Goal: Task Accomplishment & Management: Manage account settings

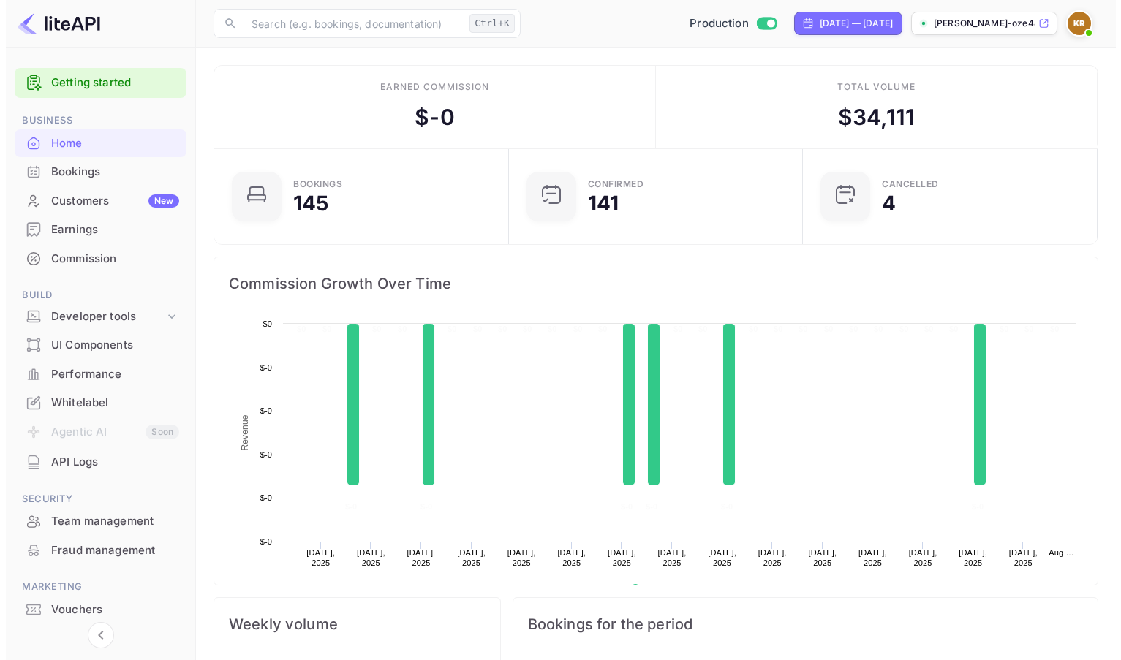
scroll to position [227, 274]
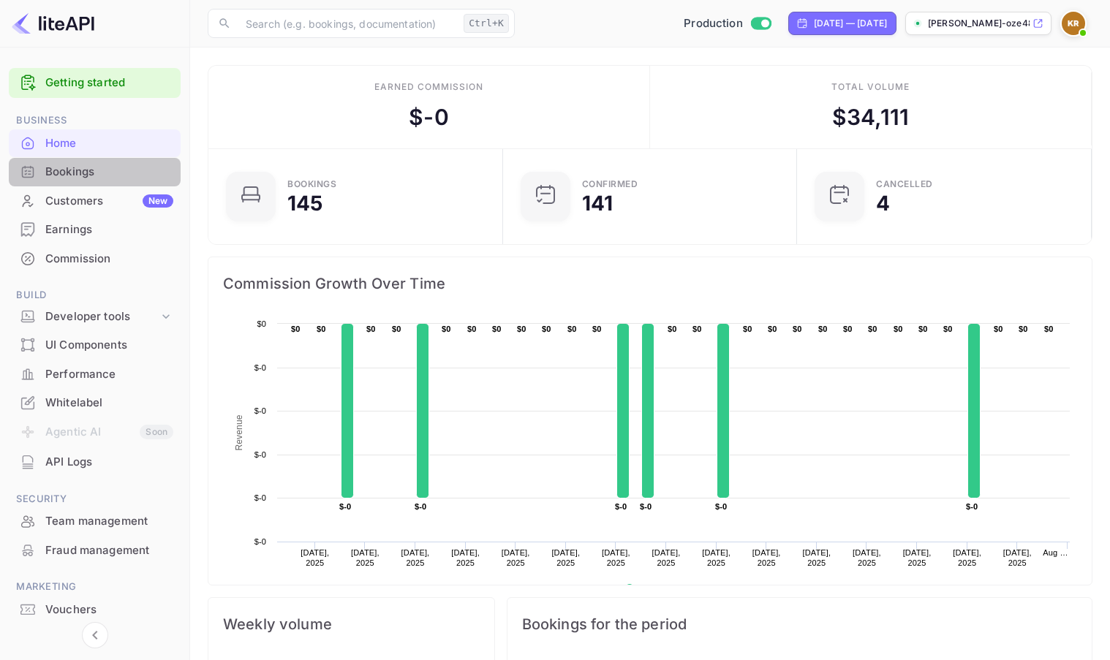
click at [54, 178] on div "Bookings" at bounding box center [109, 172] width 128 height 17
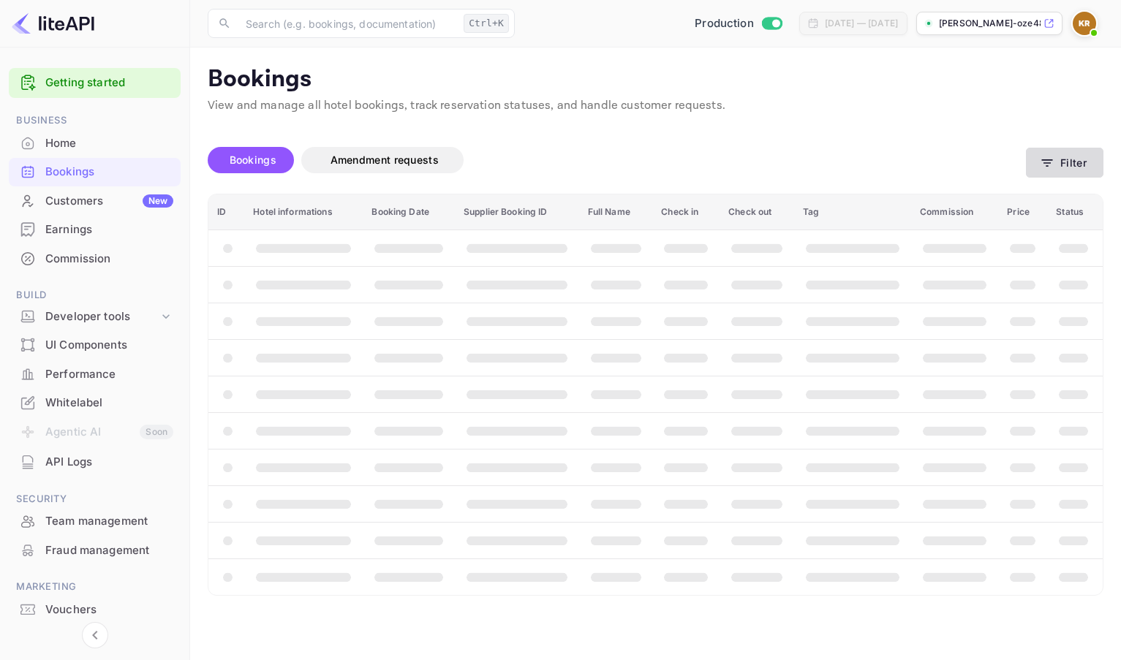
click at [1070, 162] on button "Filter" at bounding box center [1065, 163] width 78 height 30
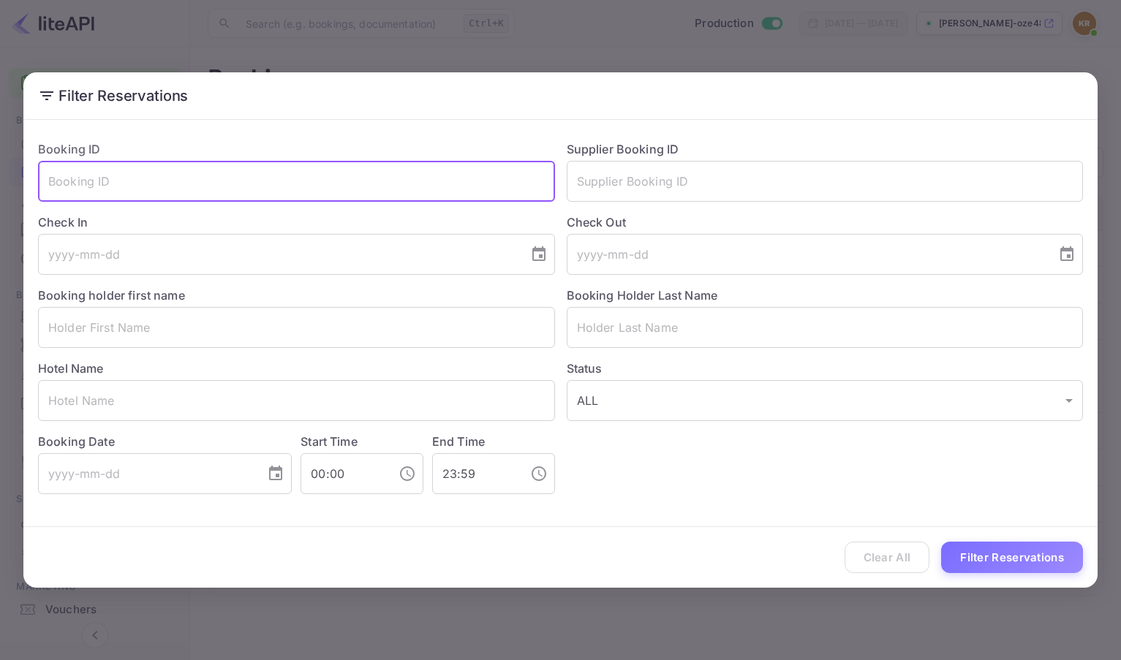
click at [132, 194] on input "text" at bounding box center [296, 181] width 517 height 41
paste input "6FM5CfQZy"
type input "6FM5CfQZy"
click at [941, 542] on button "Filter Reservations" at bounding box center [1012, 557] width 142 height 31
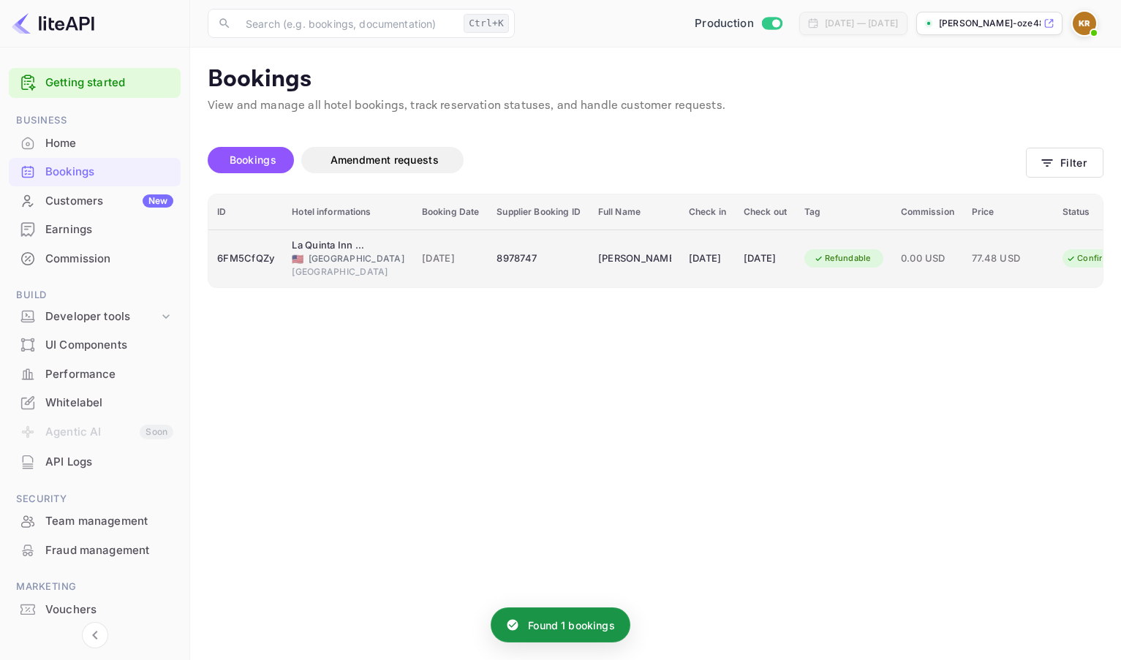
click at [735, 260] on td "[DATE]" at bounding box center [765, 259] width 61 height 58
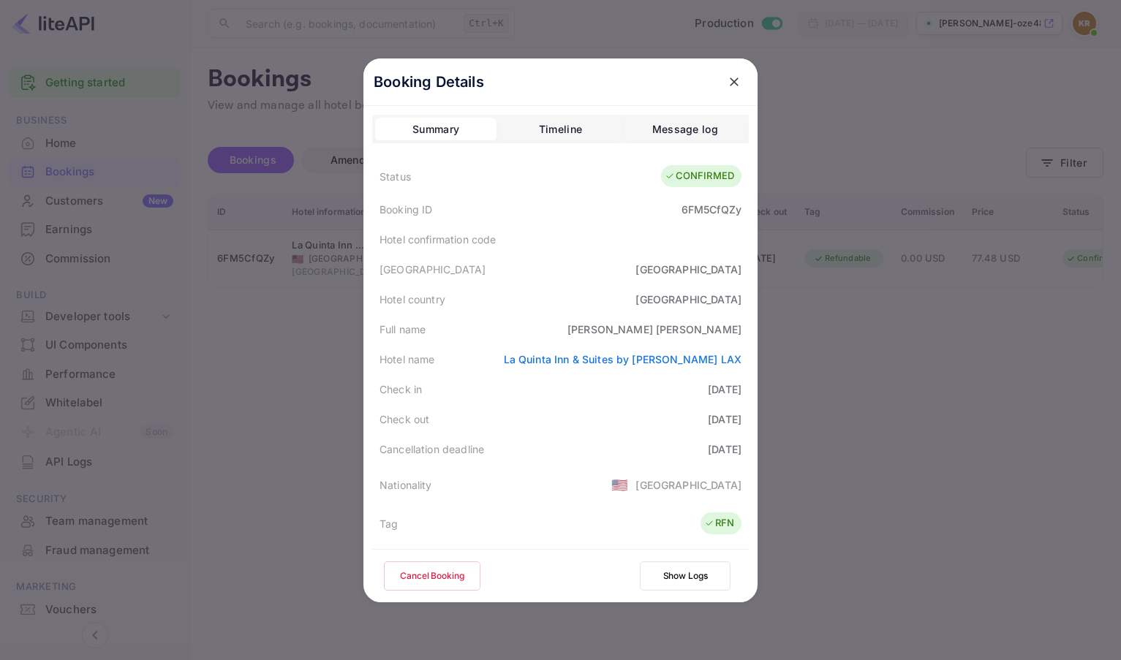
click at [451, 574] on button "Cancel Booking" at bounding box center [432, 576] width 97 height 29
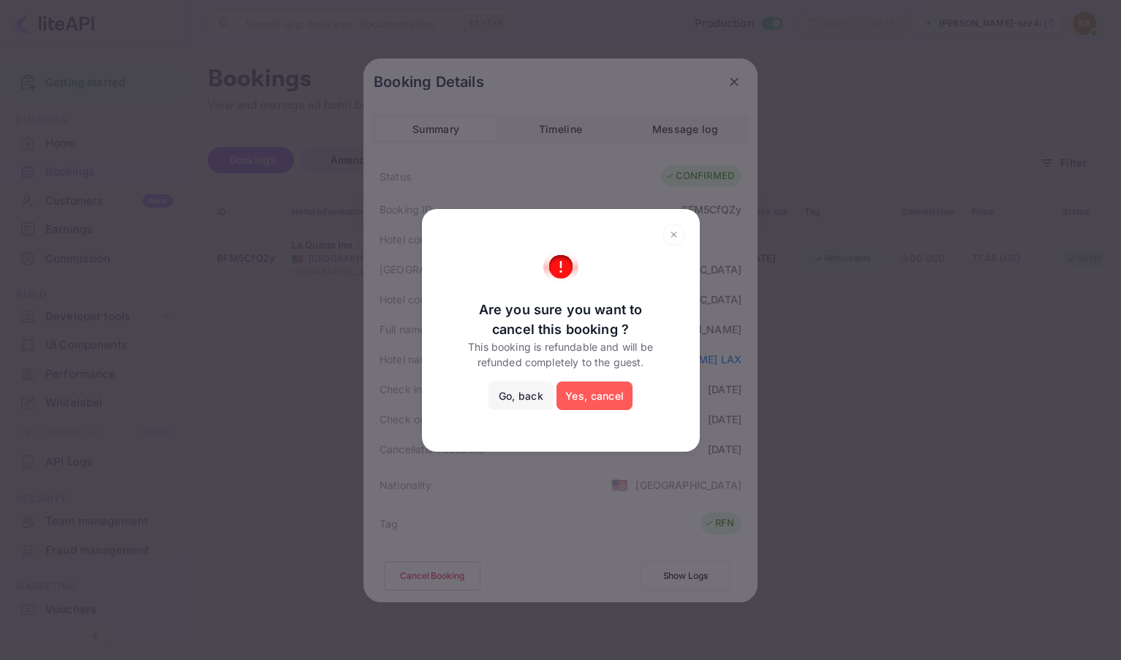
click at [589, 398] on button "Yes, cancel" at bounding box center [594, 396] width 76 height 29
